Goal: Information Seeking & Learning: Learn about a topic

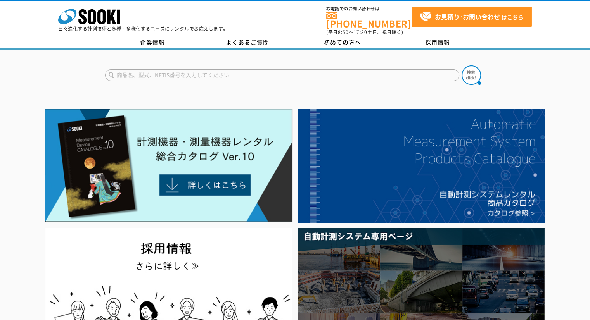
click at [170, 69] on input "text" at bounding box center [282, 75] width 354 height 12
type input "キャスポル"
click at [479, 66] on img at bounding box center [470, 75] width 19 height 19
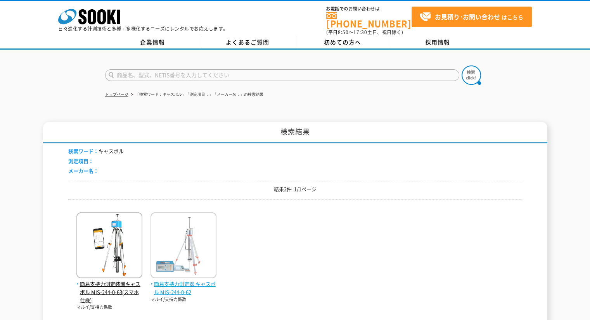
click at [199, 239] on img at bounding box center [183, 246] width 66 height 68
